Goal: Obtain resource: Download file/media

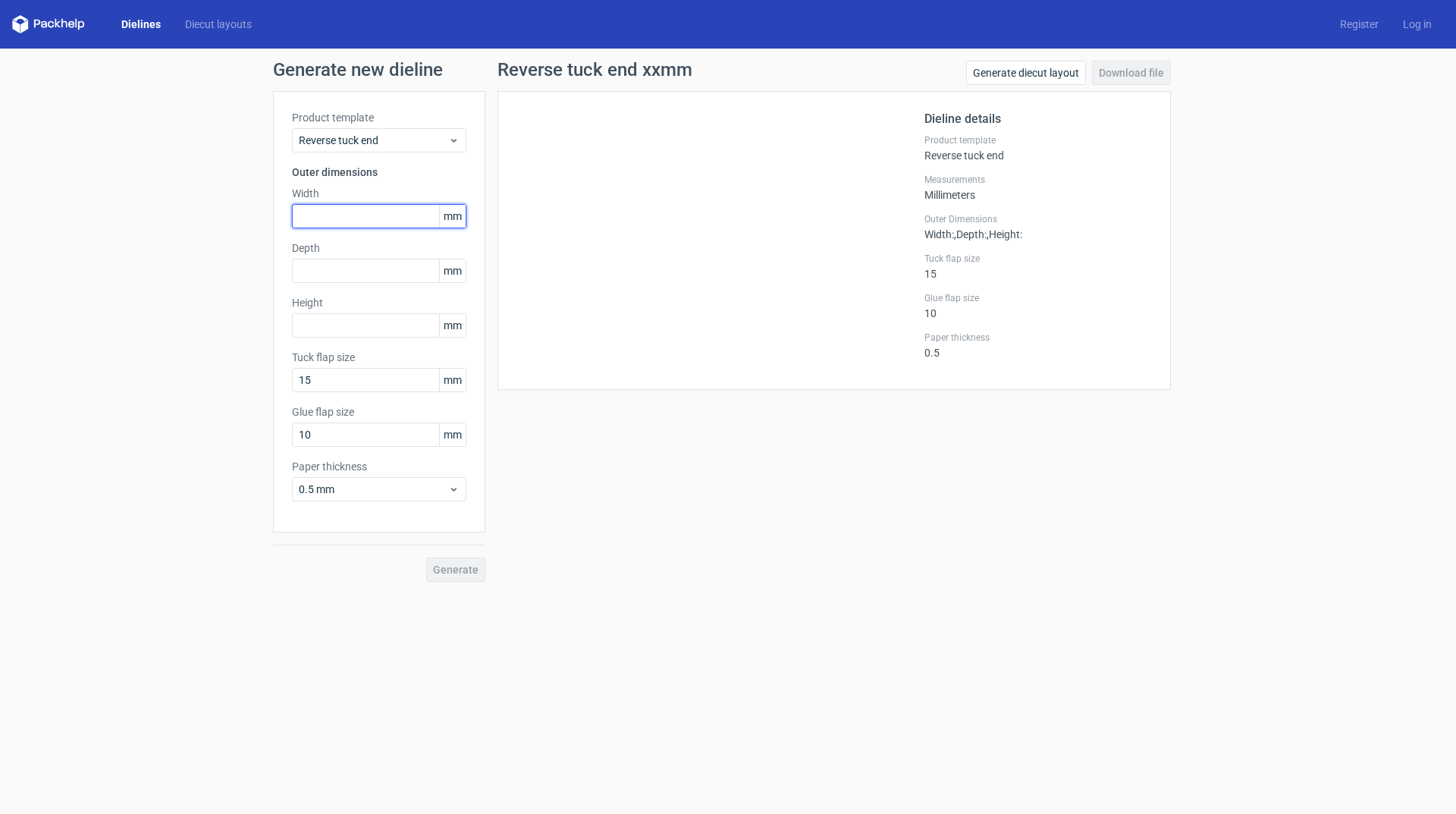
click at [388, 219] on input "text" at bounding box center [379, 216] width 174 height 24
type input "32"
type input "6"
click at [397, 142] on span "Reverse tuck end" at bounding box center [373, 140] width 149 height 15
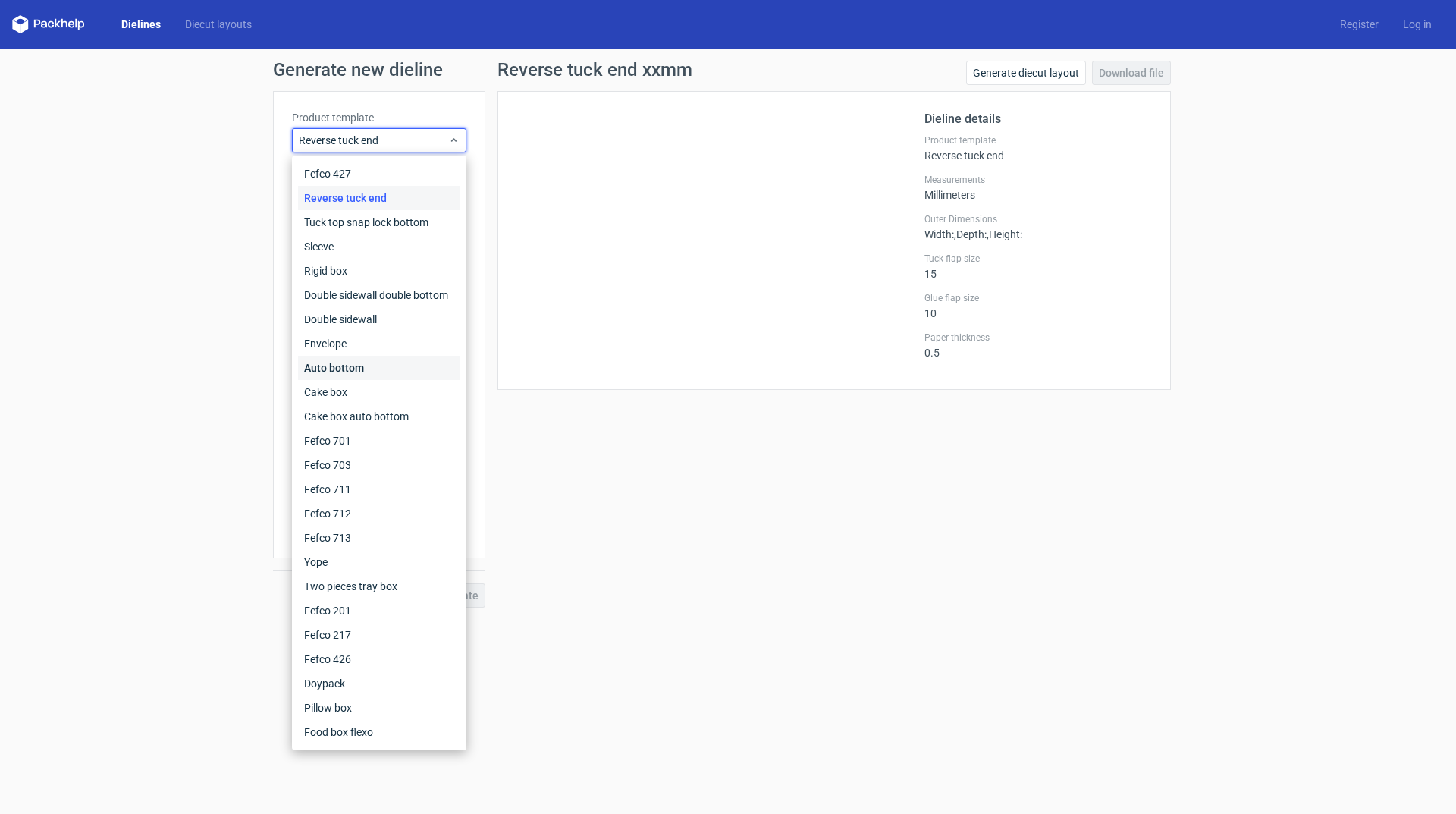
click at [404, 361] on div "Auto bottom" at bounding box center [379, 367] width 163 height 24
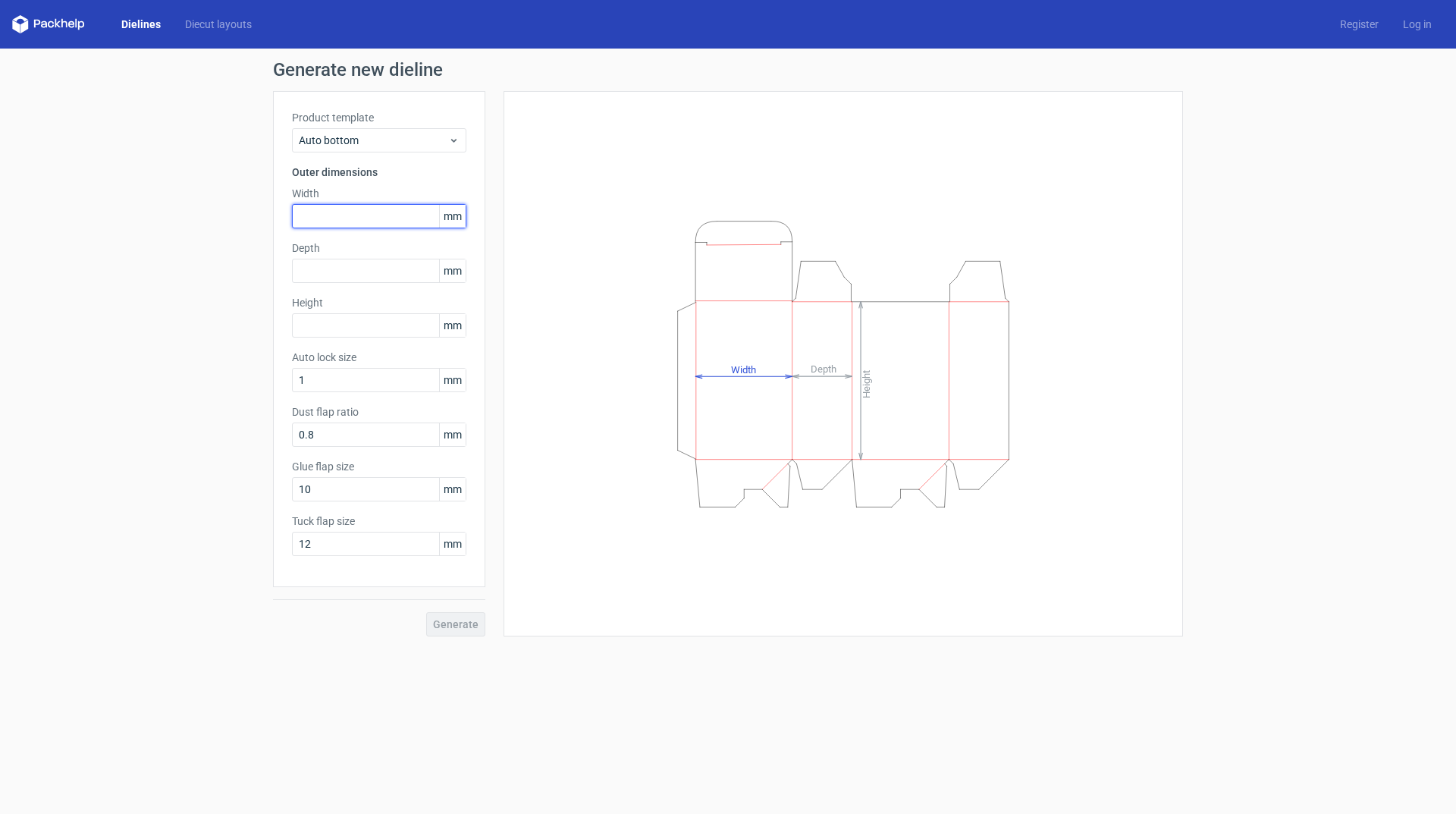
click at [364, 208] on input "text" at bounding box center [379, 216] width 174 height 24
type input "32"
type input "66"
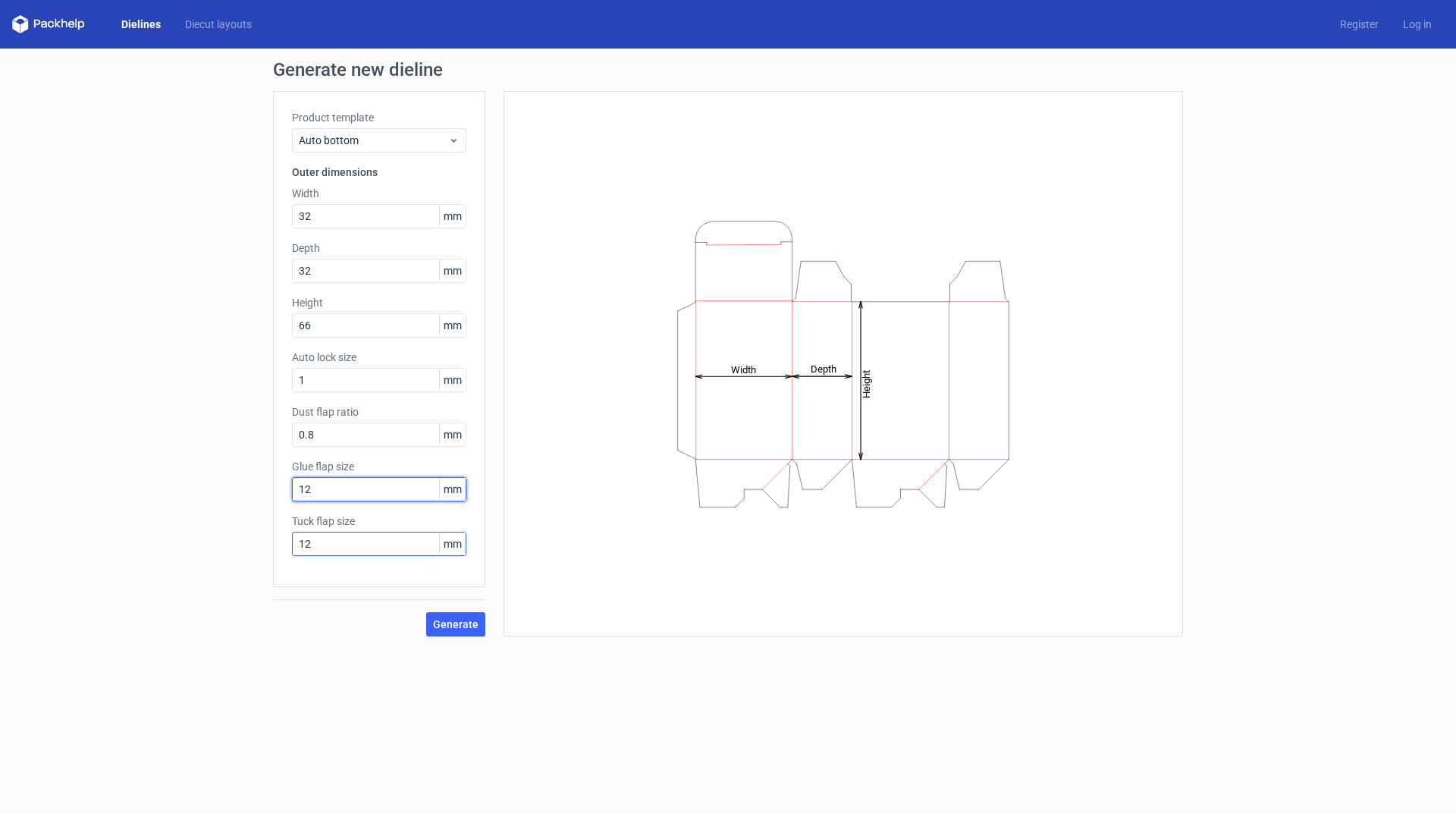
type input "12"
click at [365, 547] on input "12" at bounding box center [379, 544] width 174 height 24
click at [454, 620] on span "Generate" at bounding box center [456, 625] width 45 height 11
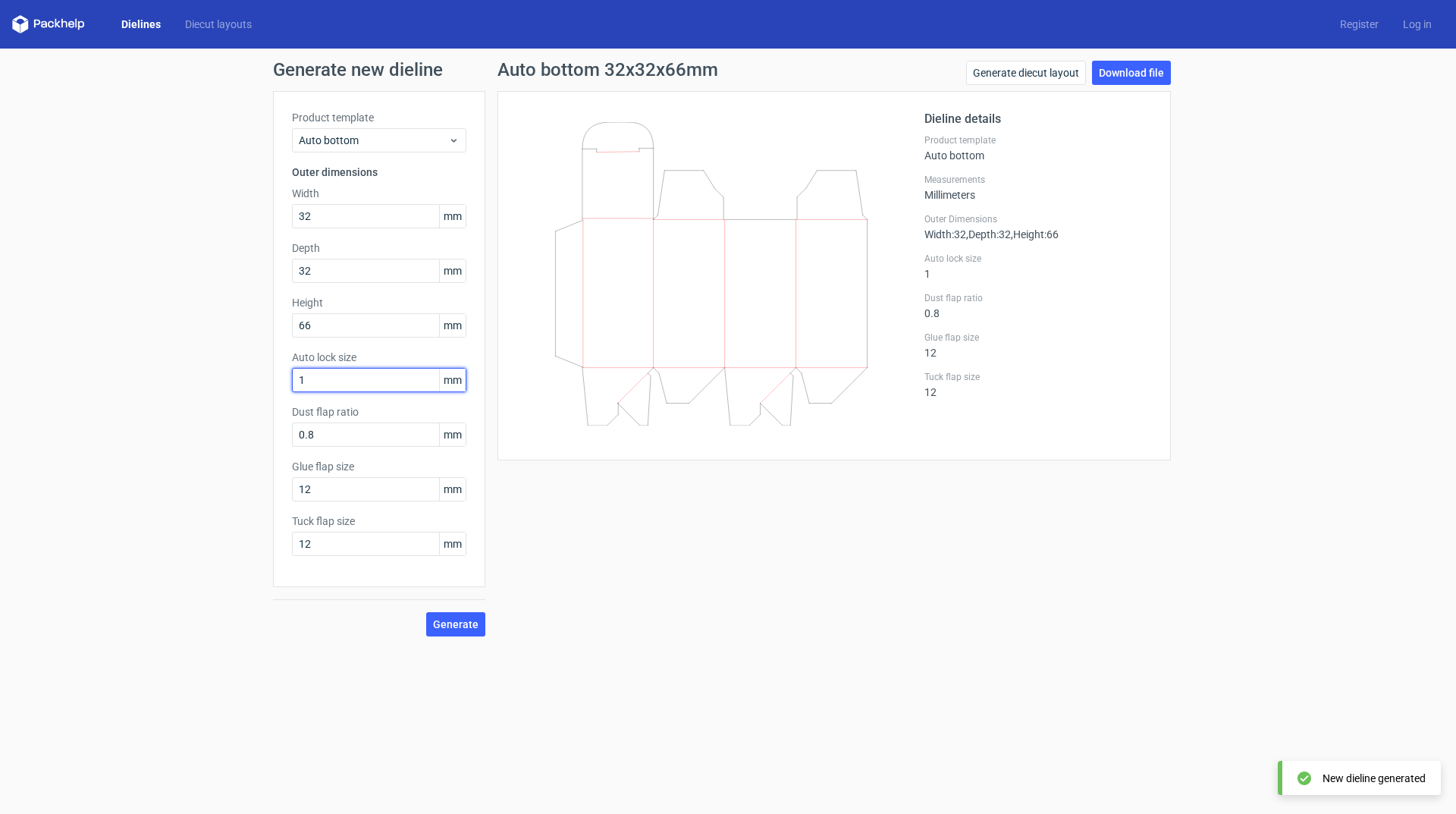
drag, startPoint x: 351, startPoint y: 379, endPoint x: 189, endPoint y: 364, distance: 162.7
click at [189, 364] on div "Generate new dieline Product template Auto bottom Outer dimensions Width 32 mm …" at bounding box center [728, 348] width 1456 height 600
click at [470, 626] on span "Generate" at bounding box center [456, 625] width 45 height 11
drag, startPoint x: 346, startPoint y: 381, endPoint x: 187, endPoint y: 371, distance: 159.3
click at [187, 371] on div "Generate new dieline Product template Auto bottom Outer dimensions Width 32 mm …" at bounding box center [728, 348] width 1456 height 600
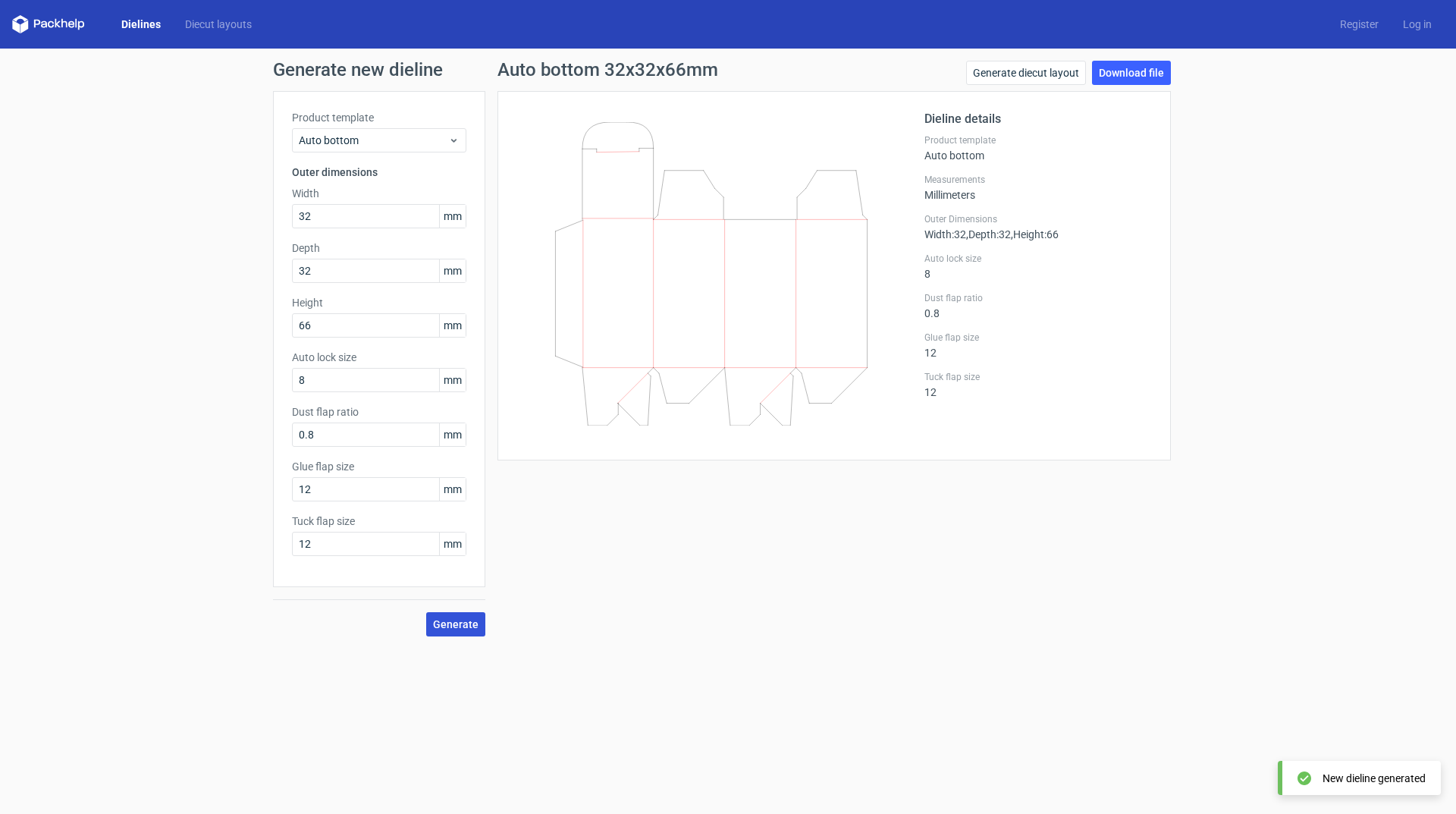
click at [481, 621] on button "Generate" at bounding box center [456, 624] width 60 height 24
drag, startPoint x: 350, startPoint y: 382, endPoint x: 220, endPoint y: 375, distance: 130.2
click at [220, 375] on div "Generate new dieline Product template Auto bottom Outer dimensions Width 32 mm …" at bounding box center [728, 348] width 1456 height 600
type input "12"
click at [483, 624] on button "Generate" at bounding box center [456, 624] width 60 height 24
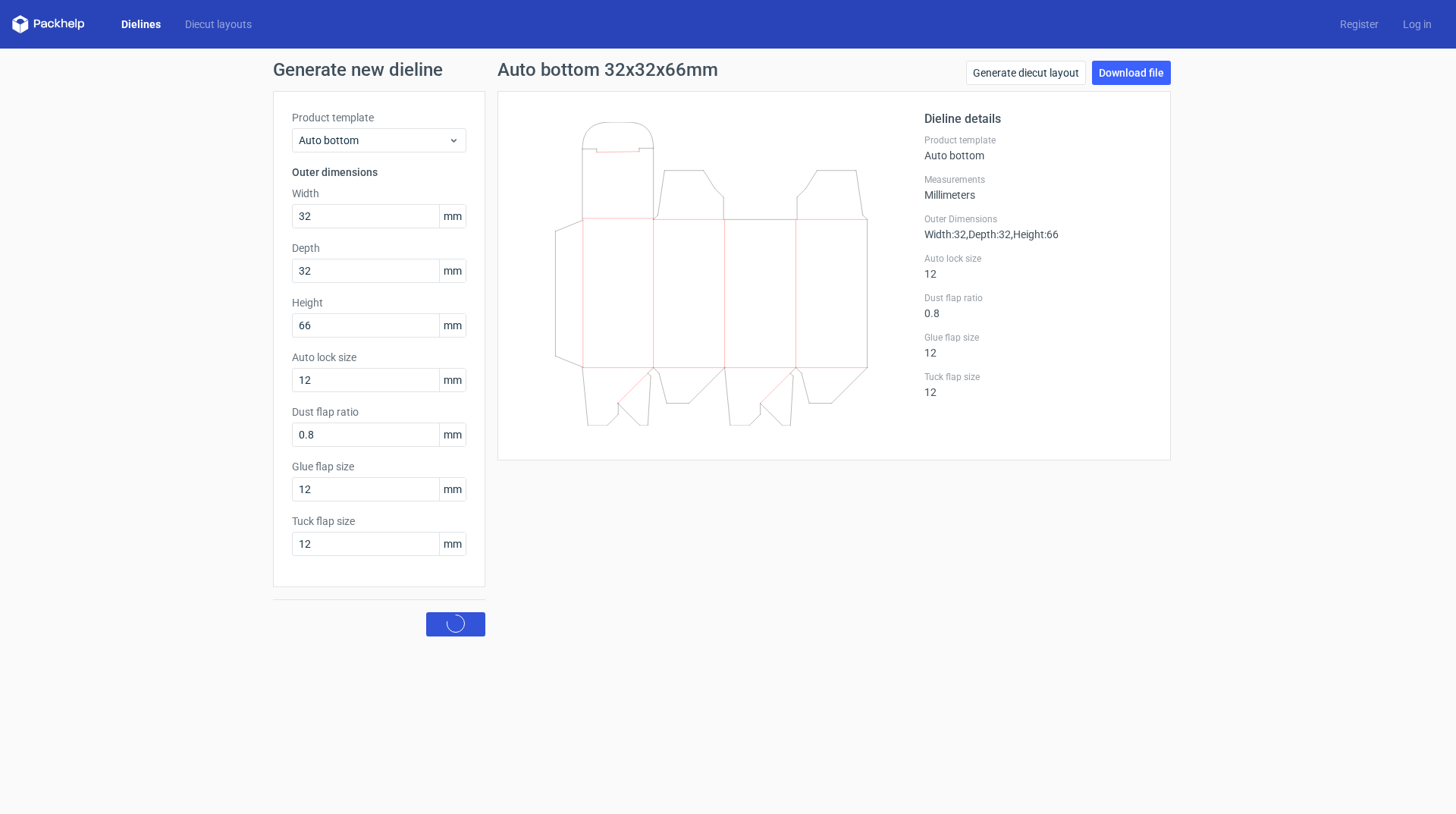
click at [479, 625] on button "Generate" at bounding box center [456, 624] width 60 height 24
click at [1118, 70] on link "Download file" at bounding box center [1132, 72] width 79 height 24
